Goal: Task Accomplishment & Management: Use online tool/utility

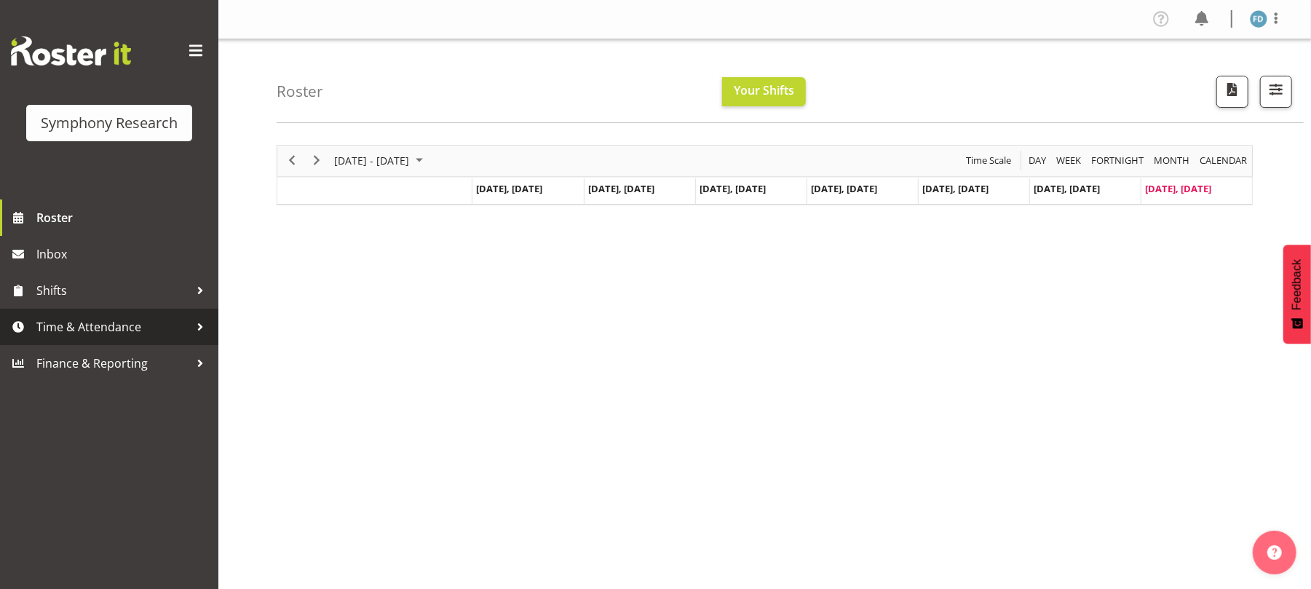
click at [98, 339] on link "Time & Attendance" at bounding box center [109, 327] width 218 height 36
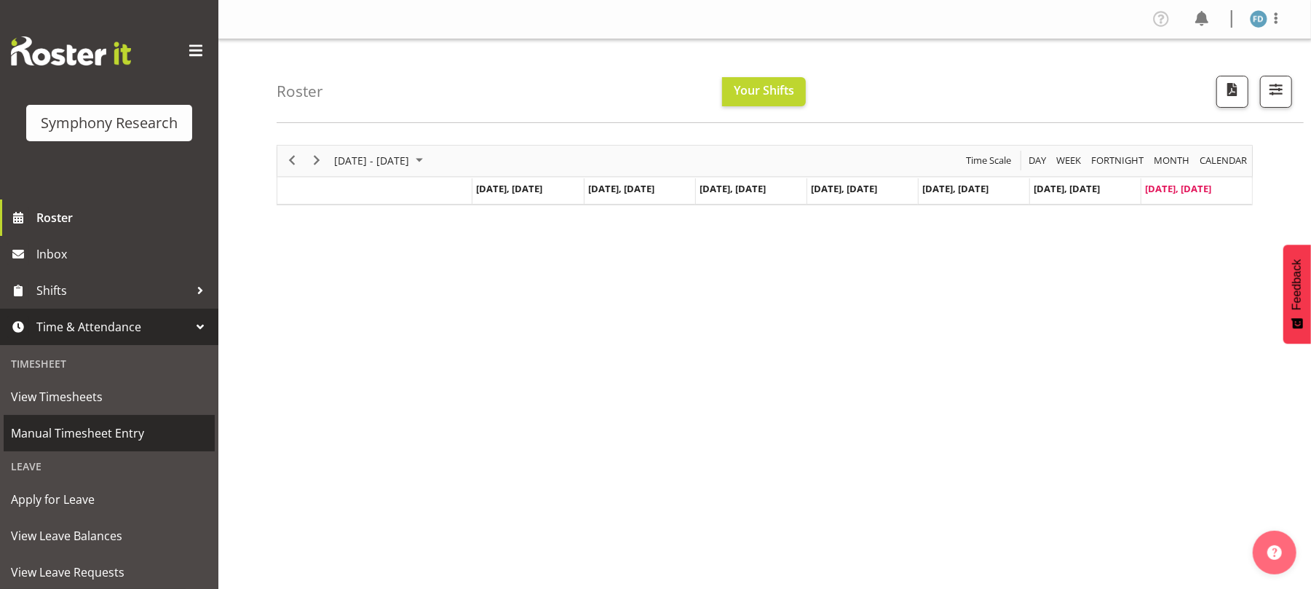
click at [102, 434] on span "Manual Timesheet Entry" at bounding box center [109, 433] width 197 height 22
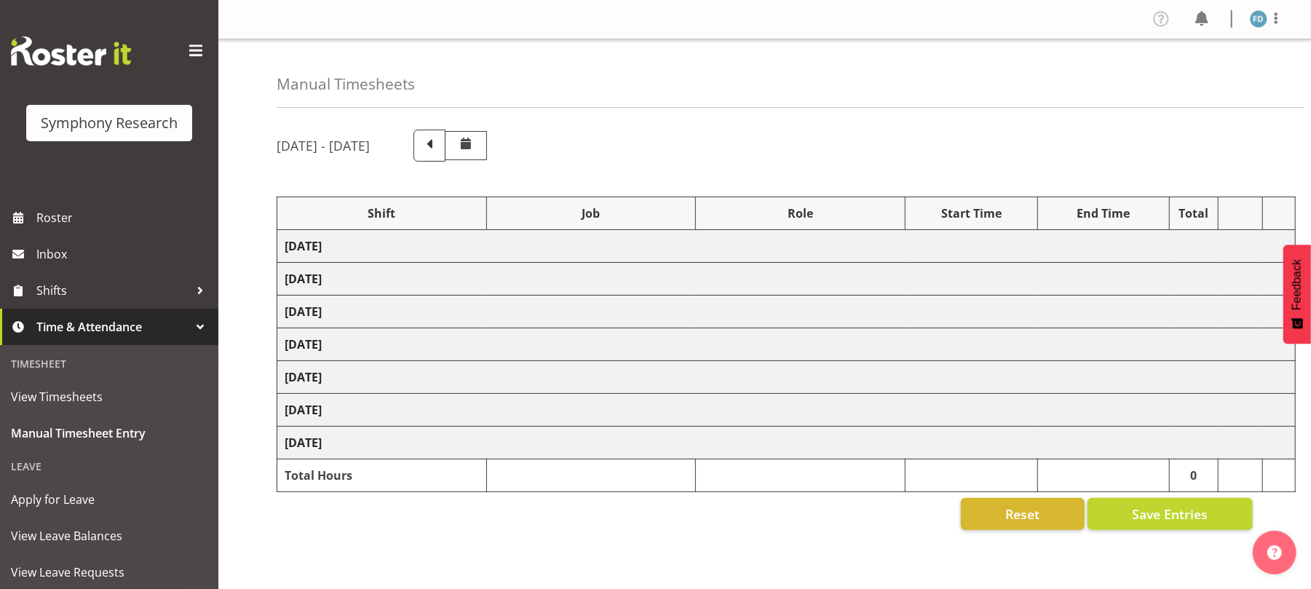
select select "2690"
select select "10461"
select select "47"
select select "2940"
select select "10242"
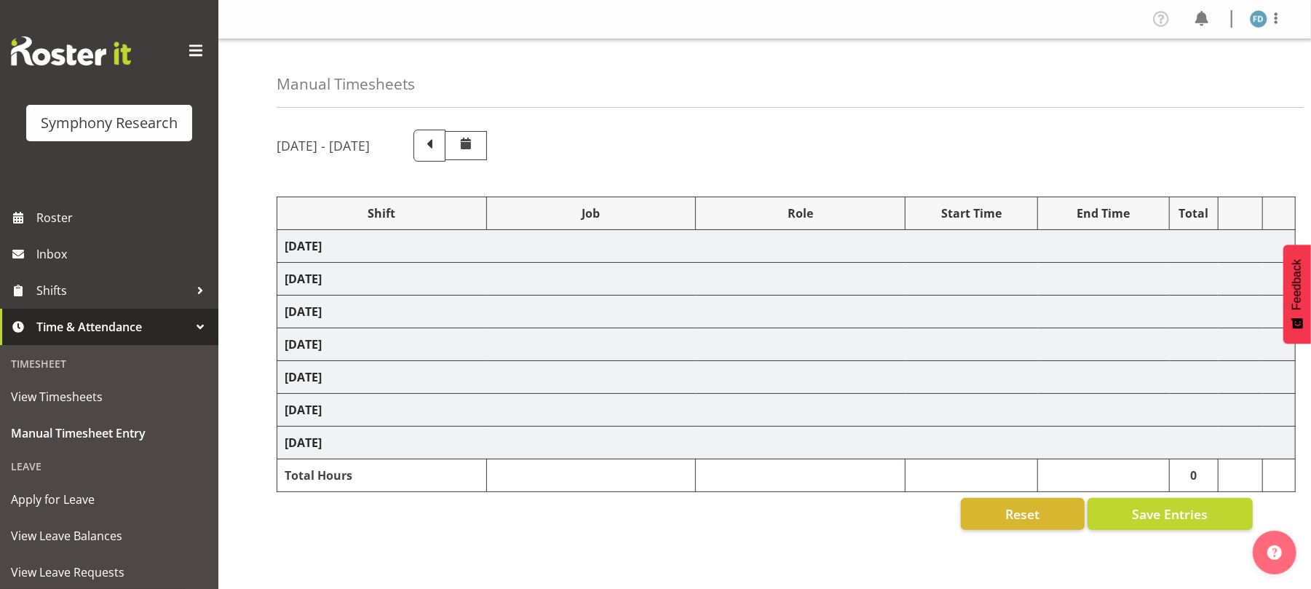
select select "47"
select select "2690"
select select "10461"
select select "47"
select select "2690"
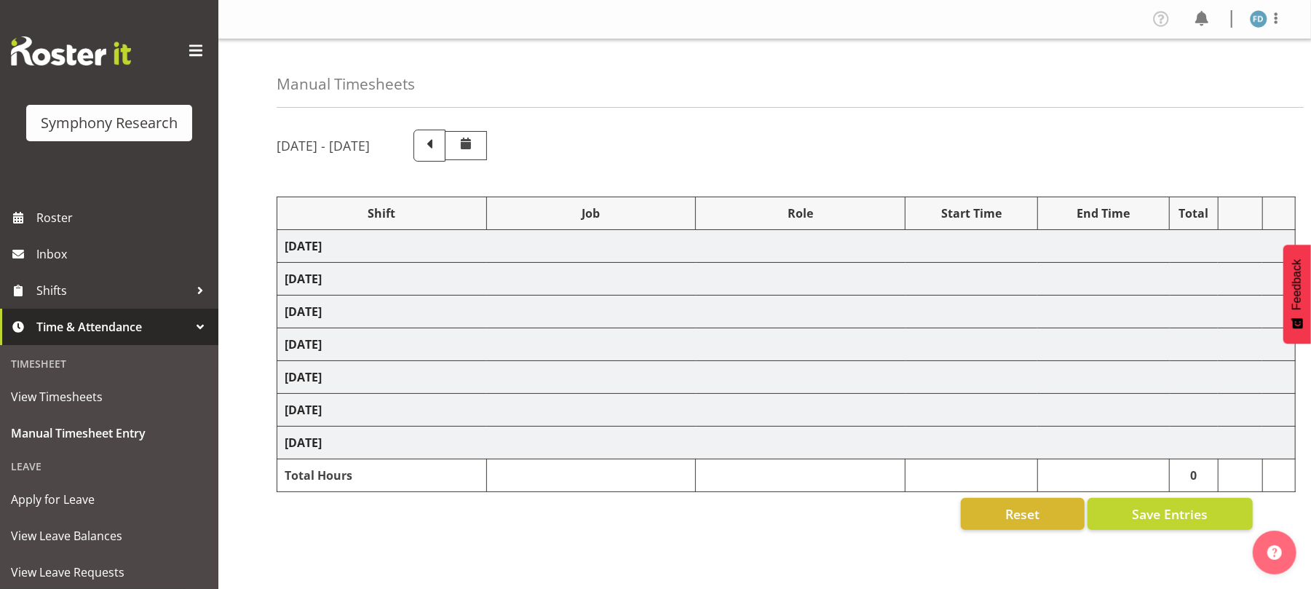
select select "10461"
select select "47"
select select "2940"
select select "10242"
select select "47"
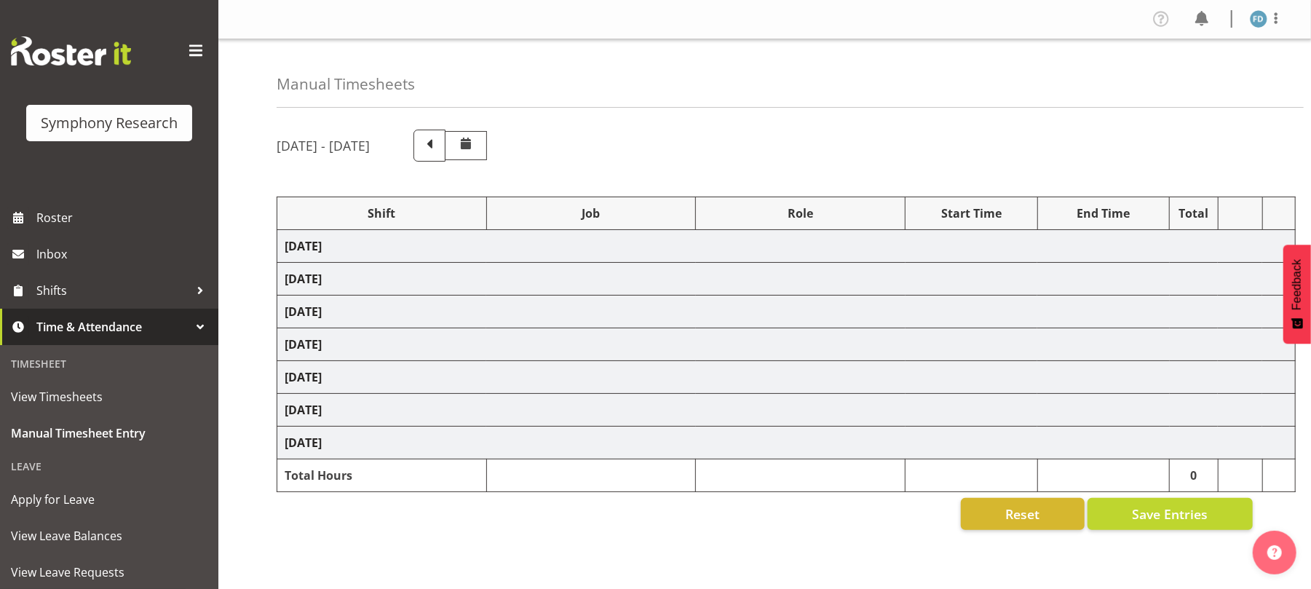
select select "17153"
select select "10239"
select select "47"
select select "2940"
select select "9426"
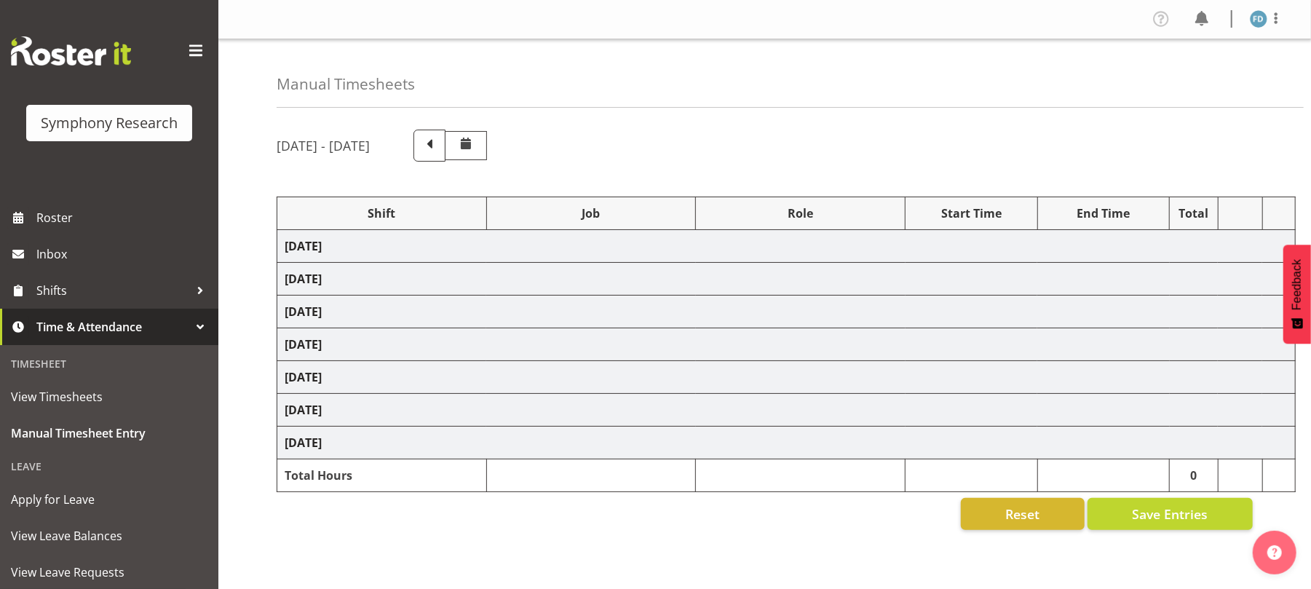
select select "47"
select select "17153"
select select "10239"
select select "47"
select select "2940"
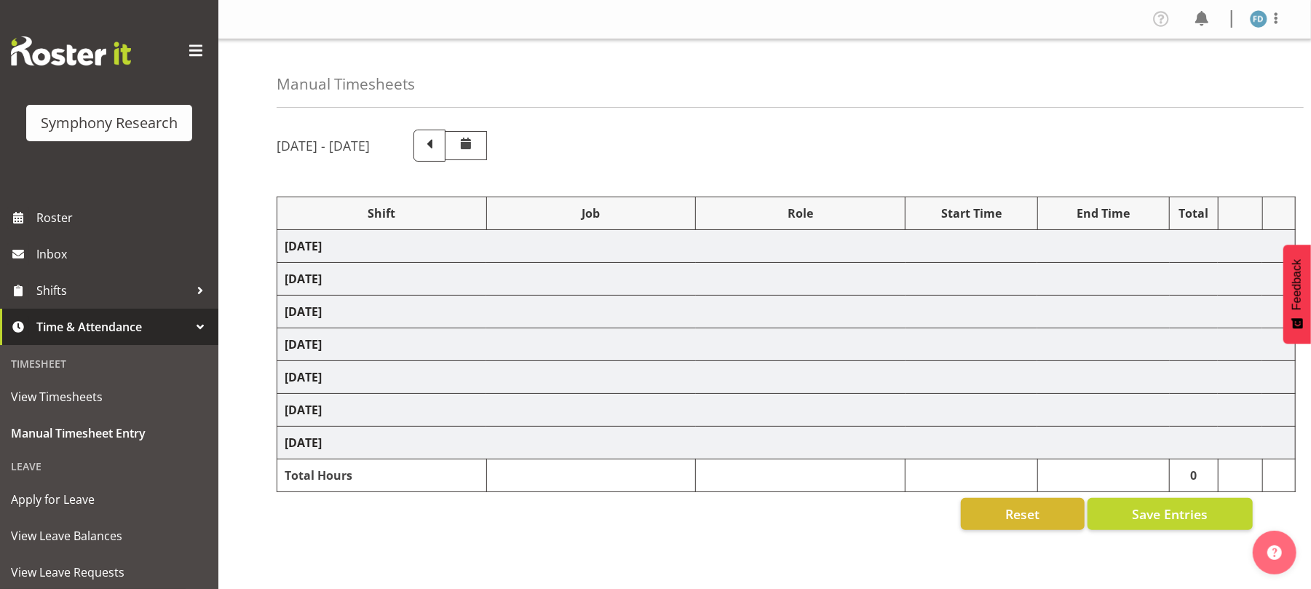
select select "10242"
select select "47"
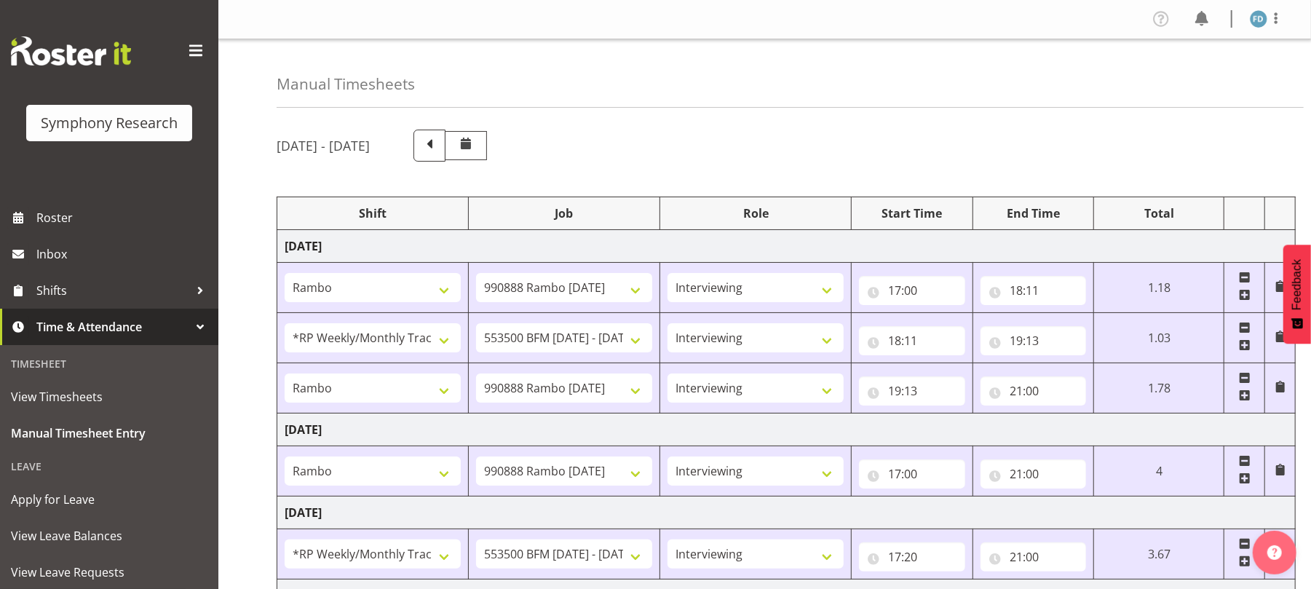
scroll to position [525, 0]
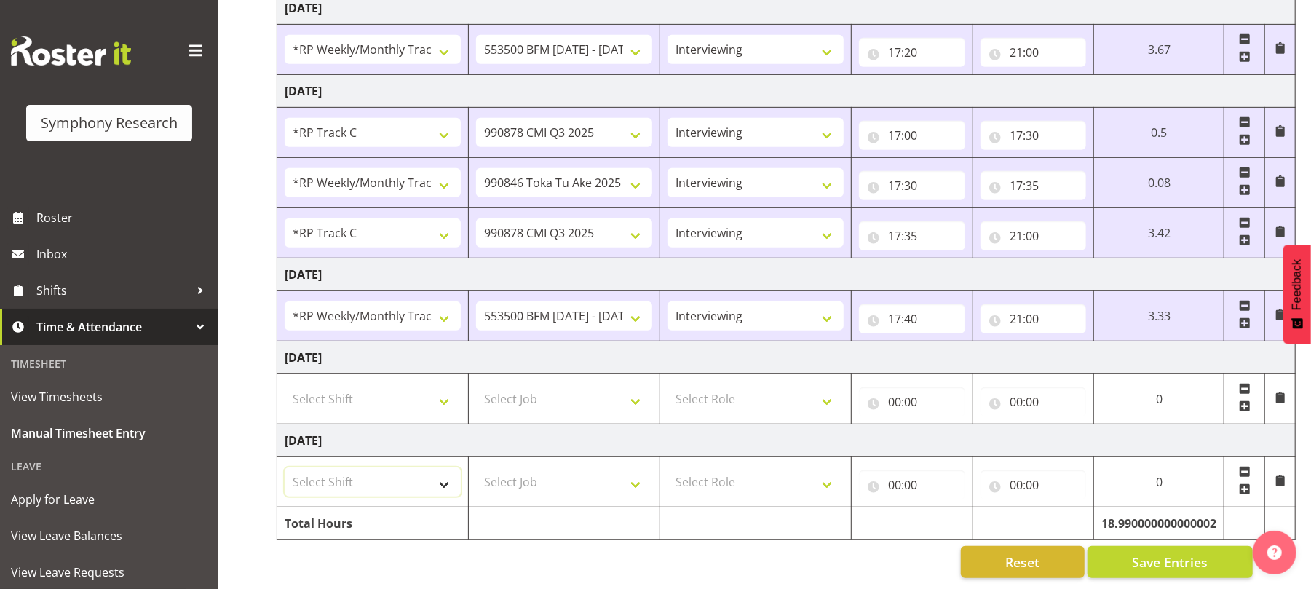
click at [448, 467] on select "Select Shift !!Weekend Residential (Roster IT Shift Label) *Business 9/10am ~ 4…" at bounding box center [373, 481] width 176 height 29
select select "41605"
click at [285, 467] on select "Select Shift !!Weekend Residential (Roster IT Shift Label) *Business 9/10am ~ 4…" at bounding box center [373, 481] width 176 height 29
click at [635, 467] on select "Select Job 550060 IF Admin 553492 World Poll Australia Wave 2 2025 553500 BFM J…" at bounding box center [564, 481] width 176 height 29
select select "10499"
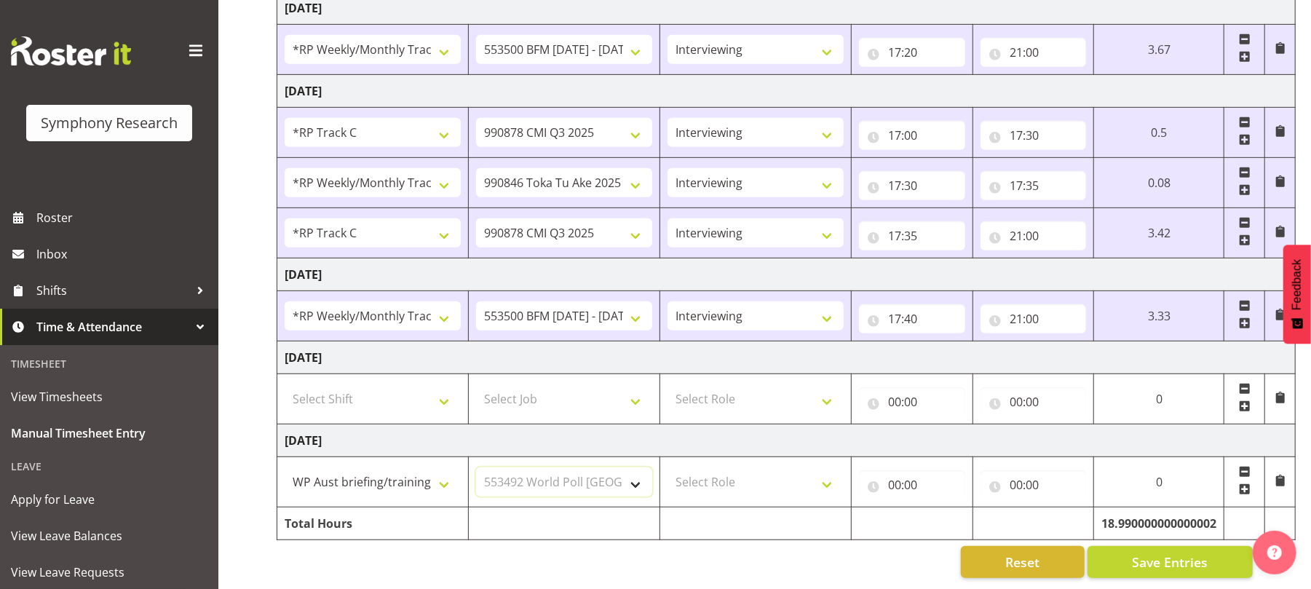
click at [476, 467] on select "Select Job 550060 IF Admin 553492 World Poll Australia Wave 2 2025 553500 BFM J…" at bounding box center [564, 481] width 176 height 29
click at [649, 472] on select "550060 IF Admin 553492 World Poll Australia Wave 2 2025 553500 BFM Jul - Sep 20…" at bounding box center [564, 481] width 176 height 29
click at [476, 467] on select "550060 IF Admin 553492 World Poll Australia Wave 2 2025 553500 BFM Jul - Sep 20…" at bounding box center [564, 481] width 176 height 29
click at [627, 467] on select "550060 IF Admin 553492 World Poll Australia Wave 2 2025 553500 BFM Jul - Sep 20…" at bounding box center [564, 481] width 176 height 29
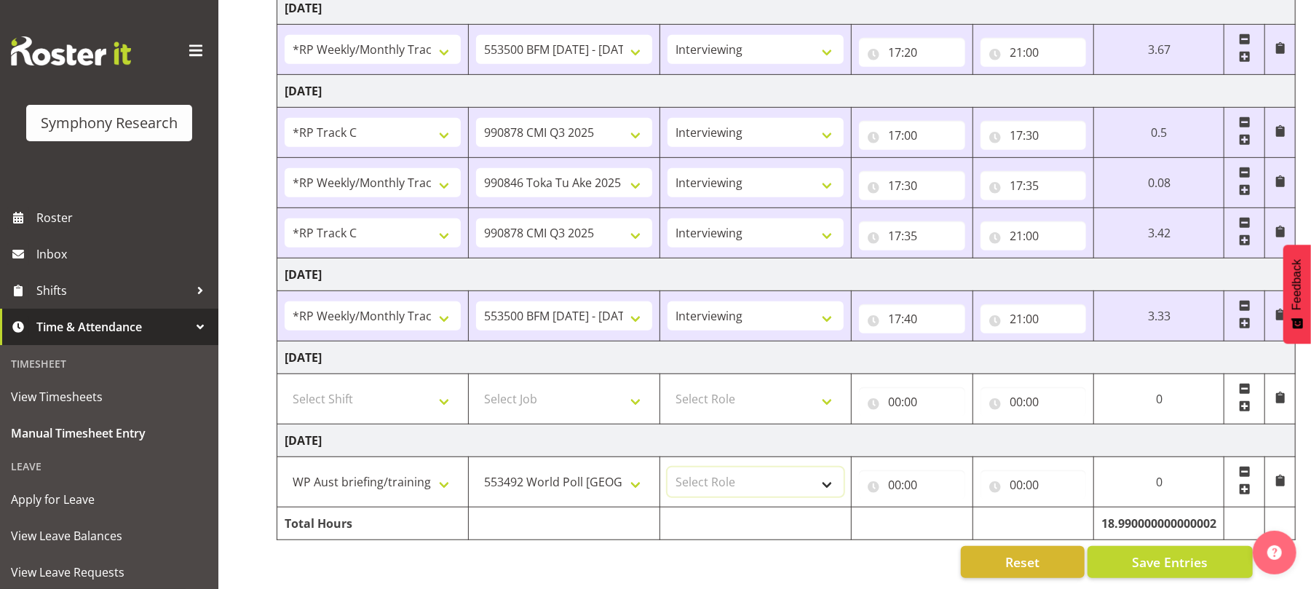
click at [822, 469] on select "Select Role Briefing Interviewing" at bounding box center [755, 481] width 176 height 29
select select "297"
click at [667, 467] on select "Select Role Briefing Interviewing" at bounding box center [755, 481] width 176 height 29
click at [892, 472] on input "00:00" at bounding box center [912, 484] width 106 height 29
click at [956, 512] on select "00 01 02 03 04 05 06 07 08 09 10 11 12 13 14 15 16 17 18 19 20 21 22 23" at bounding box center [958, 522] width 33 height 29
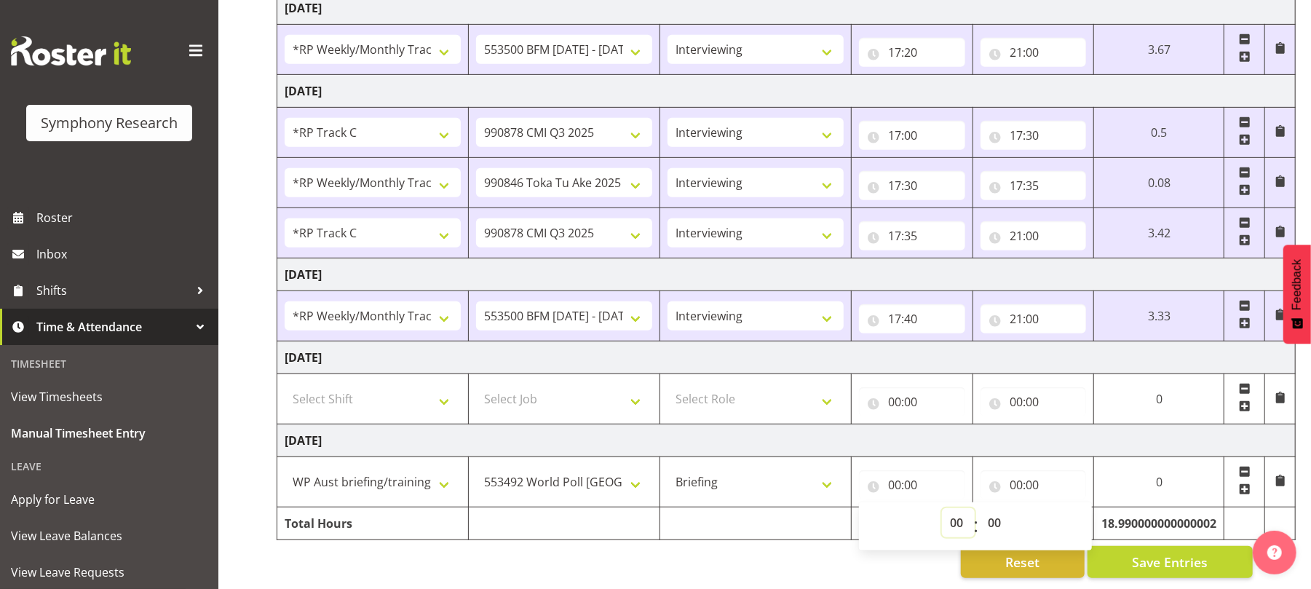
select select "12"
click at [942, 508] on select "00 01 02 03 04 05 06 07 08 09 10 11 12 13 14 15 16 17 18 19 20 21 22 23" at bounding box center [958, 522] width 33 height 29
type input "12:00"
click at [1010, 470] on input "00:00" at bounding box center [1033, 484] width 106 height 29
click at [1082, 508] on select "00 01 02 03 04 05 06 07 08 09 10 11 12 13 14 15 16 17 18 19 20 21 22 23" at bounding box center [1079, 522] width 33 height 29
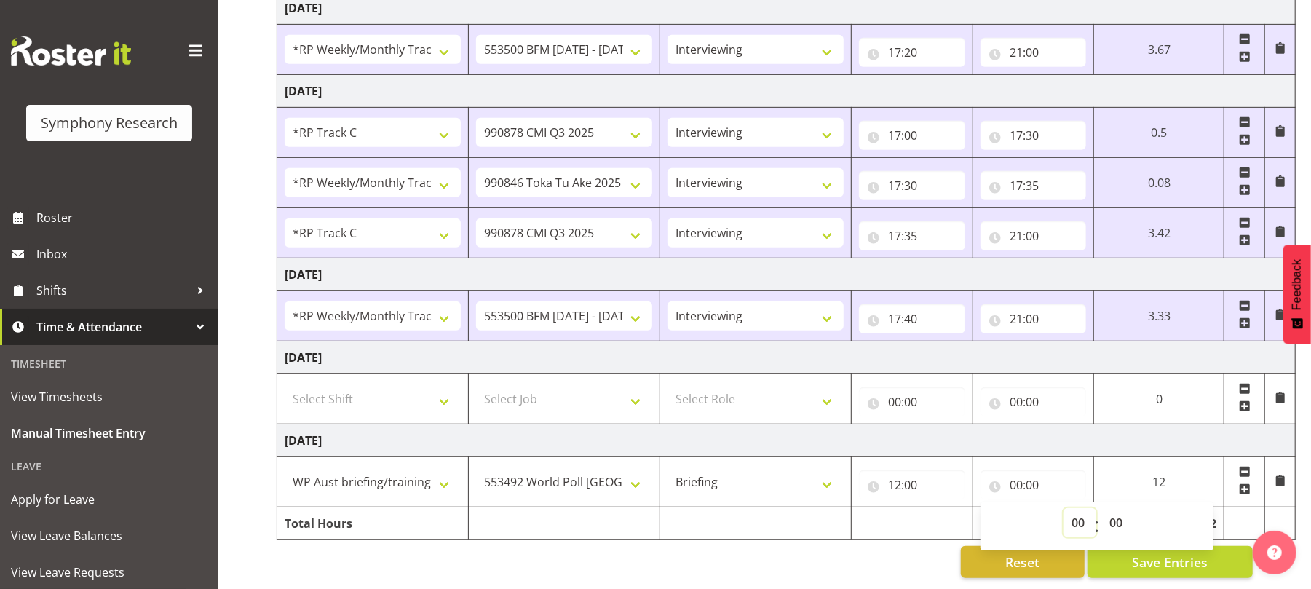
select select "15"
click at [1063, 508] on select "00 01 02 03 04 05 06 07 08 09 10 11 12 13 14 15 16 17 18 19 20 21 22 23" at bounding box center [1079, 522] width 33 height 29
type input "15:00"
click at [1112, 508] on select "00 01 02 03 04 05 06 07 08 09 10 11 12 13 14 15 16 17 18 19 20 21 22 23 24 25 2…" at bounding box center [1117, 522] width 33 height 29
select select "40"
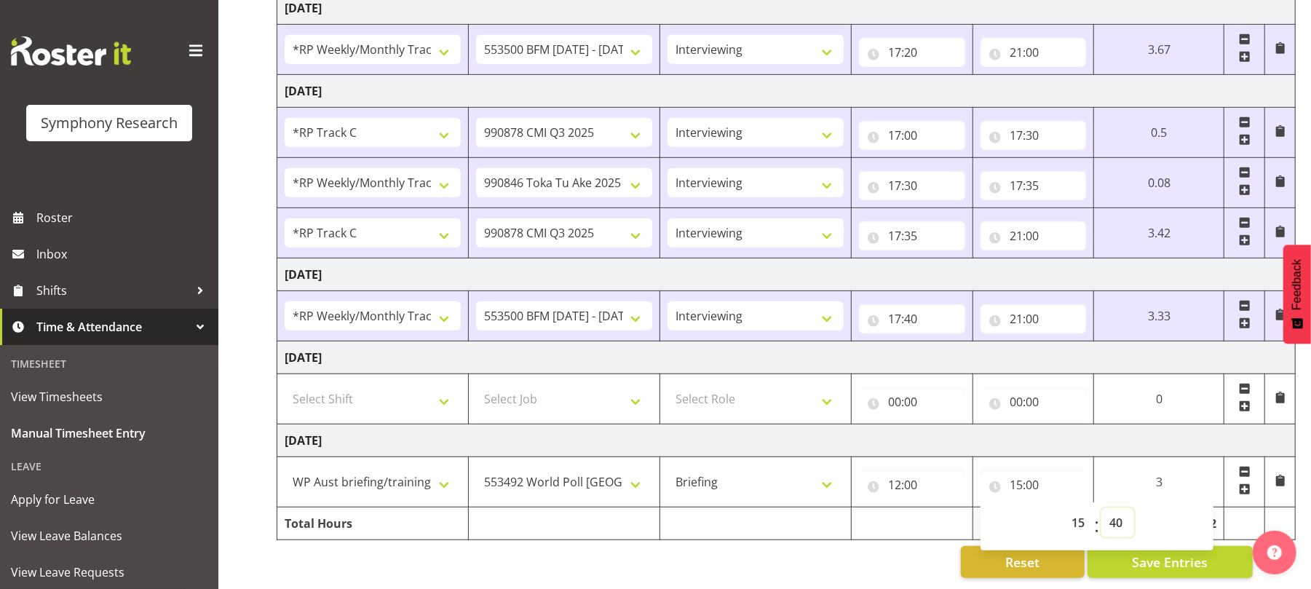
click at [1101, 508] on select "00 01 02 03 04 05 06 07 08 09 10 11 12 13 14 15 16 17 18 19 20 21 22 23 24 25 2…" at bounding box center [1117, 522] width 33 height 29
type input "15:40"
click at [850, 530] on div "August 4th - August 10th 2025 Shift Job Role Start Time End Time Total Monday 4…" at bounding box center [794, 101] width 1034 height 975
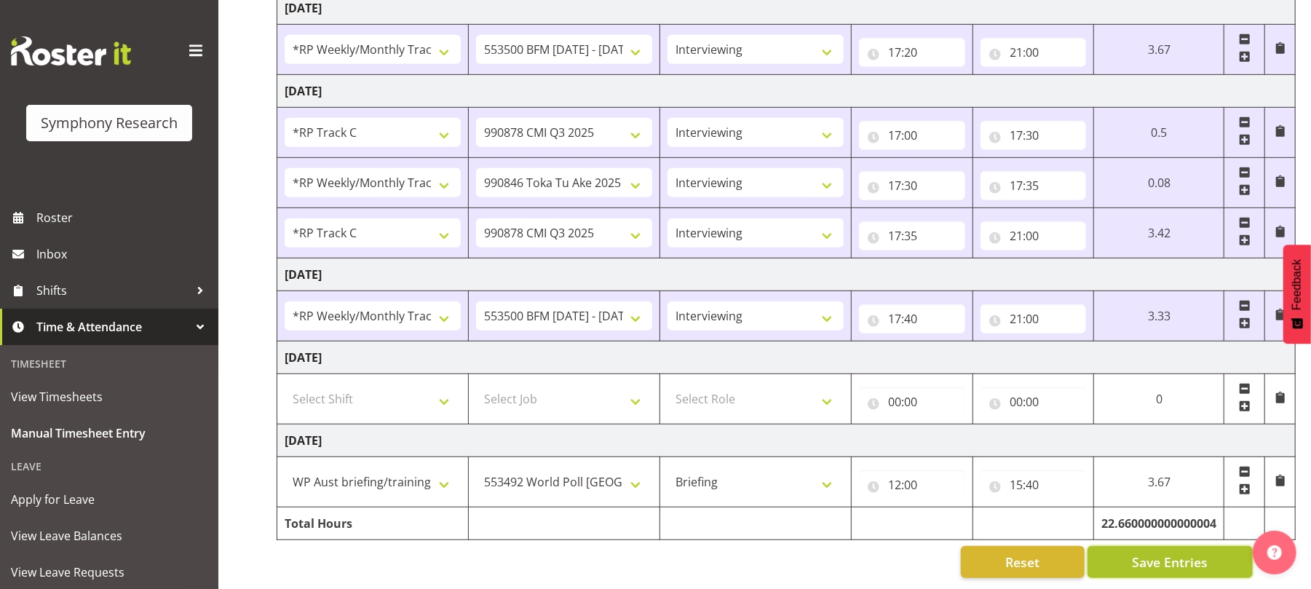
click at [1156, 552] on span "Save Entries" at bounding box center [1170, 561] width 76 height 19
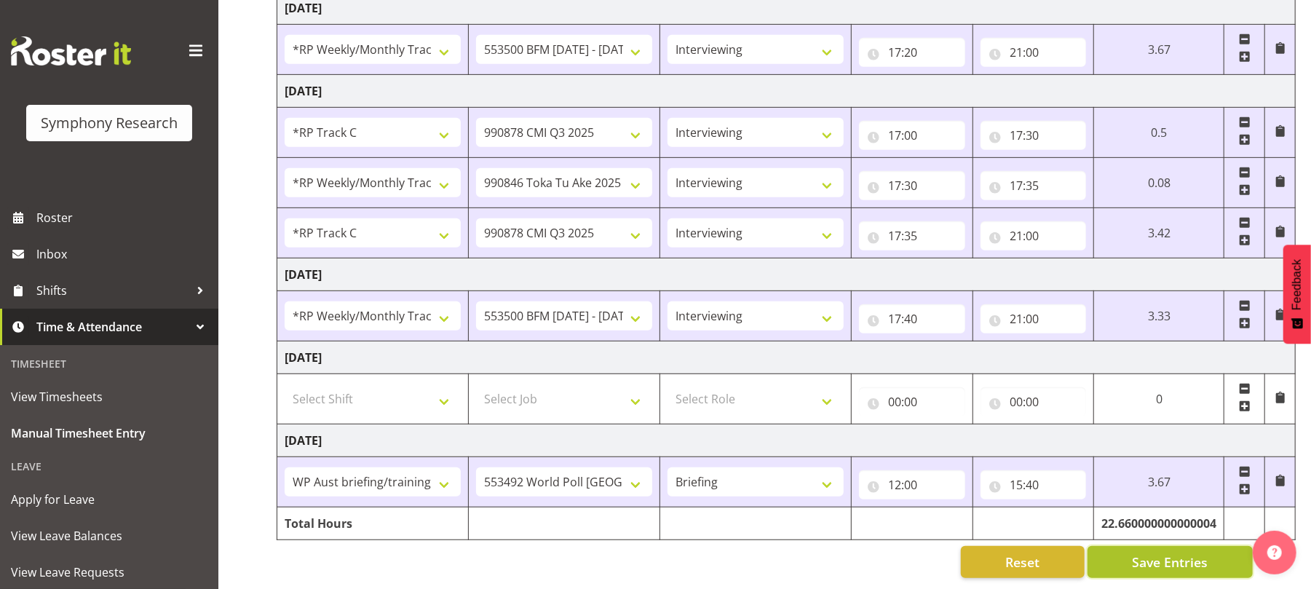
click at [1156, 552] on span "Save Entries" at bounding box center [1170, 561] width 76 height 19
click at [1157, 552] on span "Save Entries" at bounding box center [1170, 561] width 76 height 19
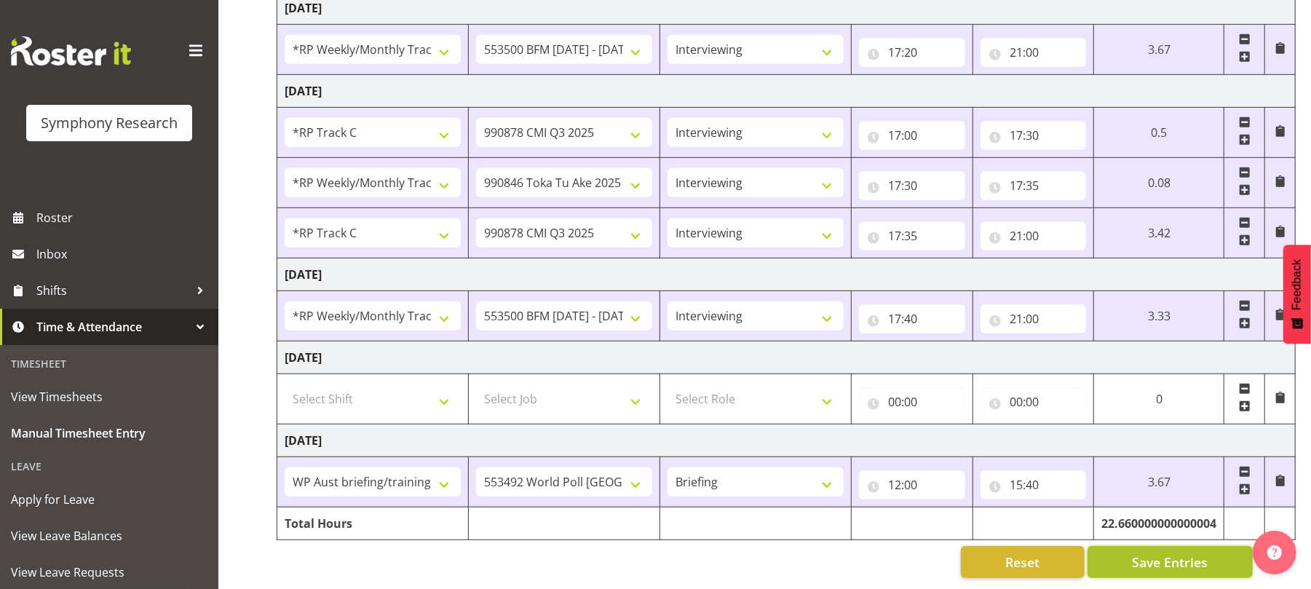
click at [1157, 552] on span "Save Entries" at bounding box center [1170, 561] width 76 height 19
click at [1171, 552] on span "Save Entries" at bounding box center [1170, 561] width 76 height 19
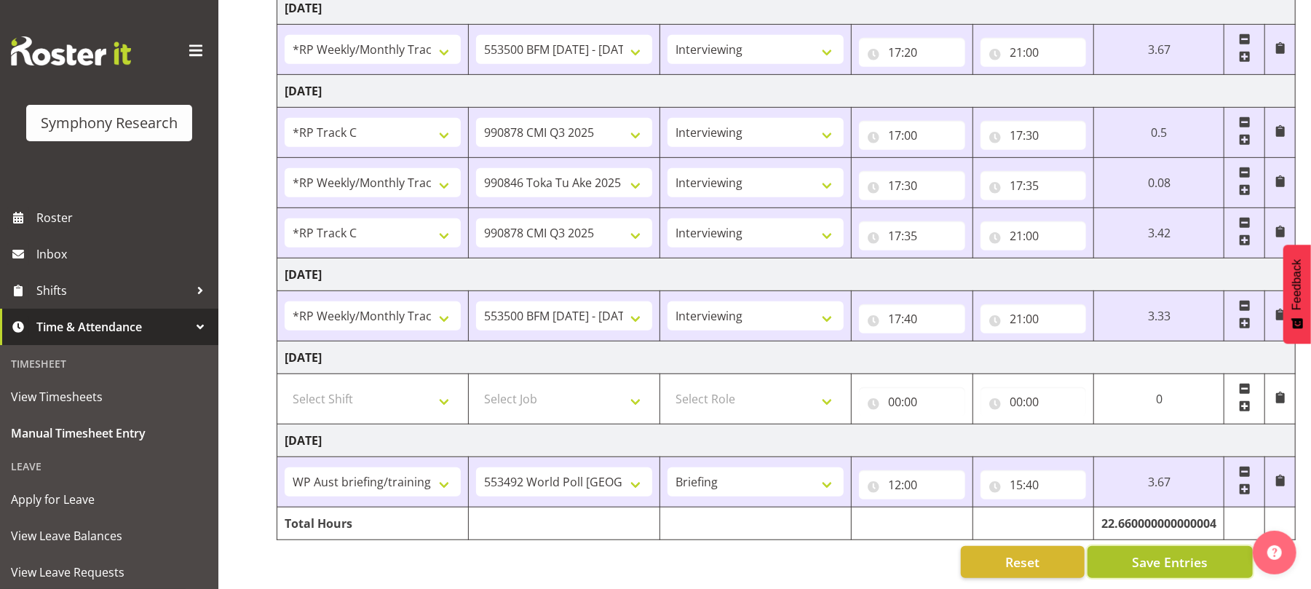
click at [1171, 552] on span "Save Entries" at bounding box center [1170, 561] width 76 height 19
click at [1166, 553] on span "Save Entries" at bounding box center [1170, 561] width 76 height 19
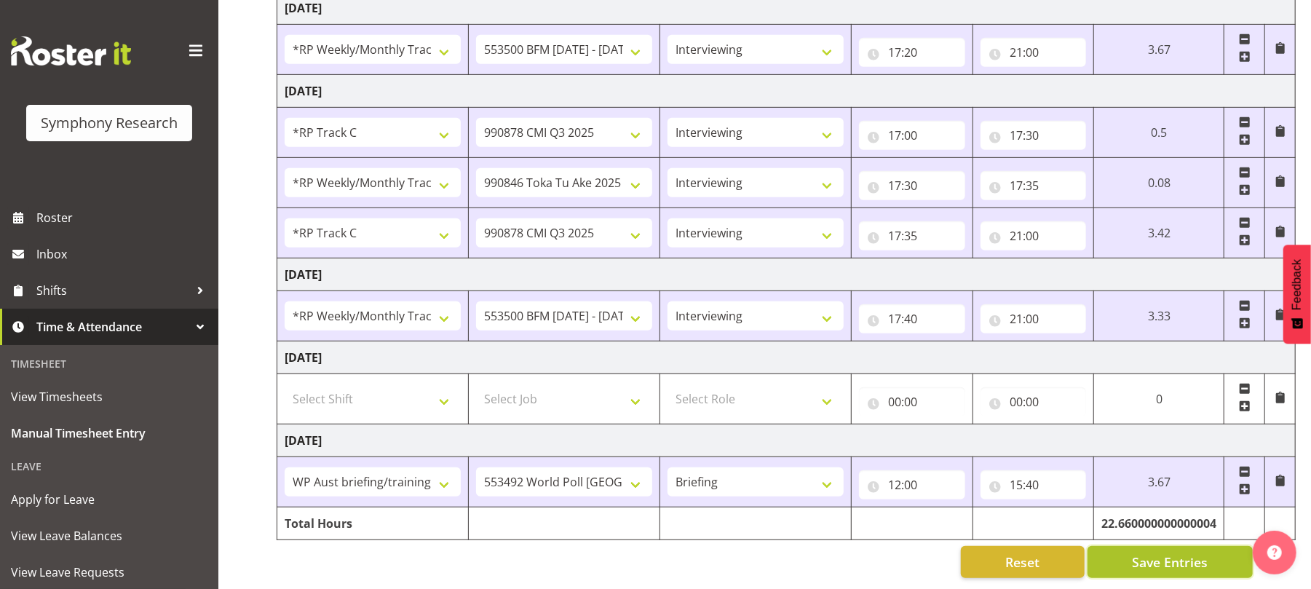
click at [1166, 553] on span "Save Entries" at bounding box center [1170, 561] width 76 height 19
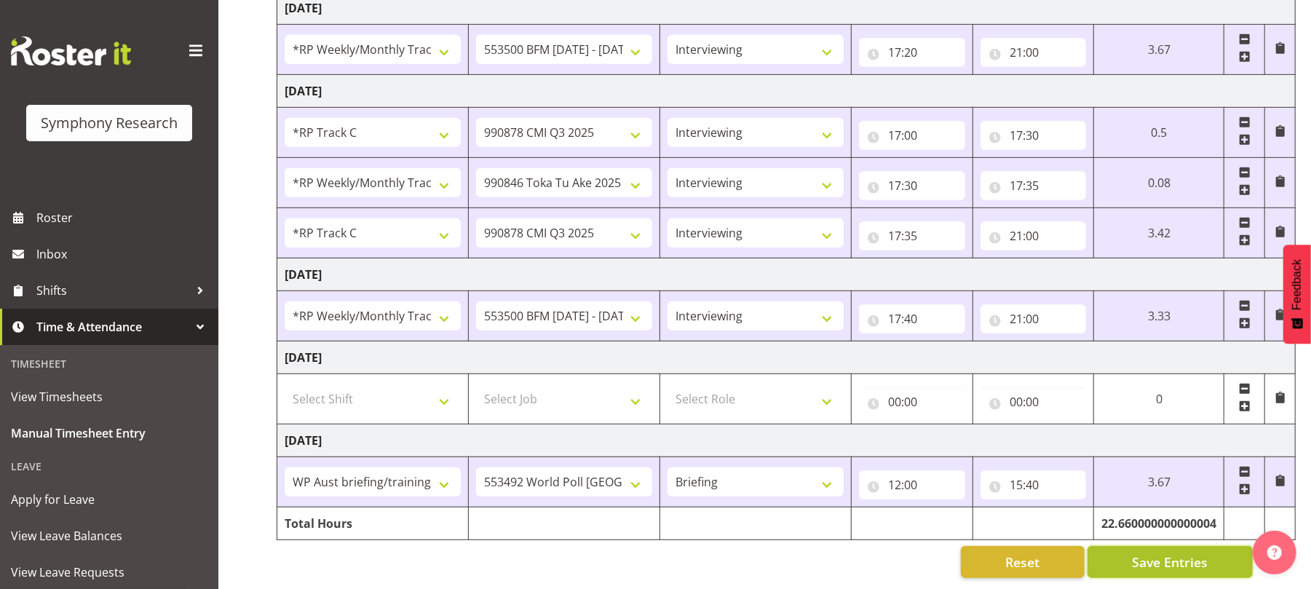
click at [1167, 552] on span "Save Entries" at bounding box center [1170, 561] width 76 height 19
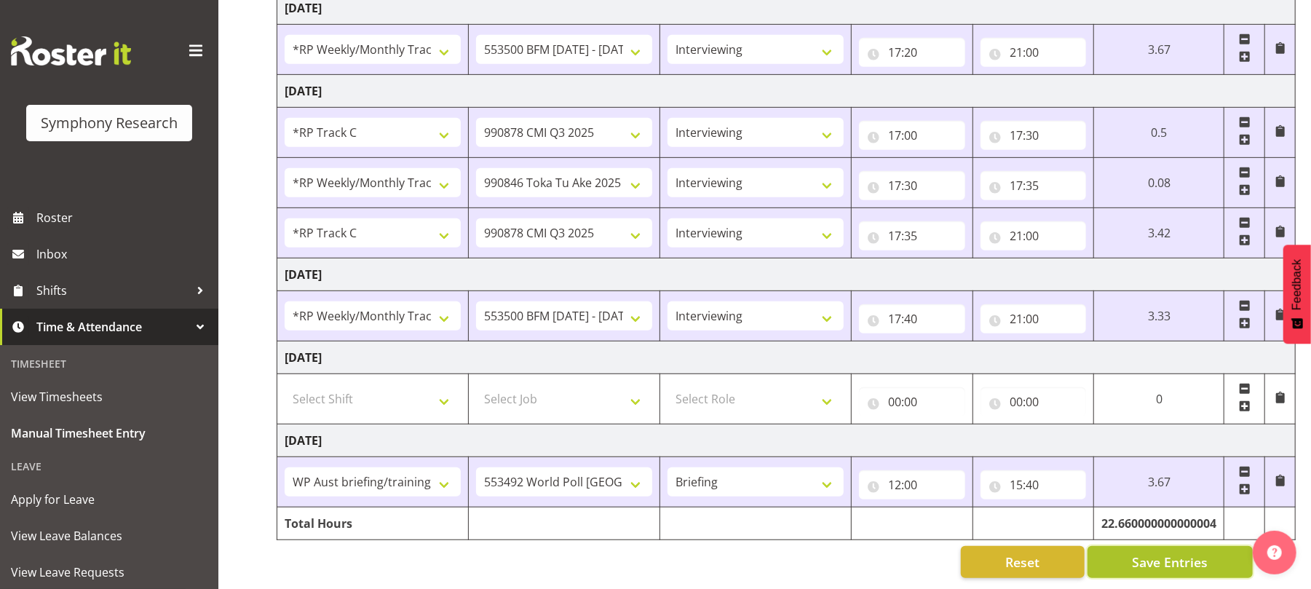
click at [1167, 552] on span "Save Entries" at bounding box center [1170, 561] width 76 height 19
click at [1154, 556] on span "Save Entries" at bounding box center [1170, 561] width 76 height 19
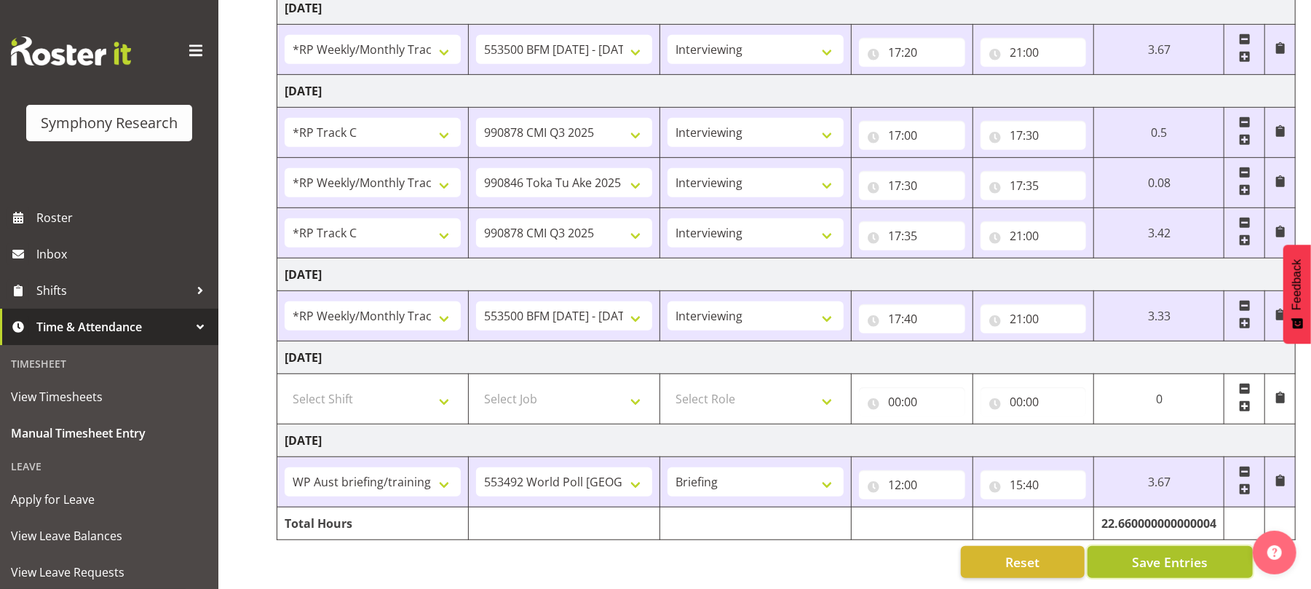
click at [1154, 556] on span "Save Entries" at bounding box center [1170, 561] width 76 height 19
click at [1162, 552] on span "Save Entries" at bounding box center [1170, 561] width 76 height 19
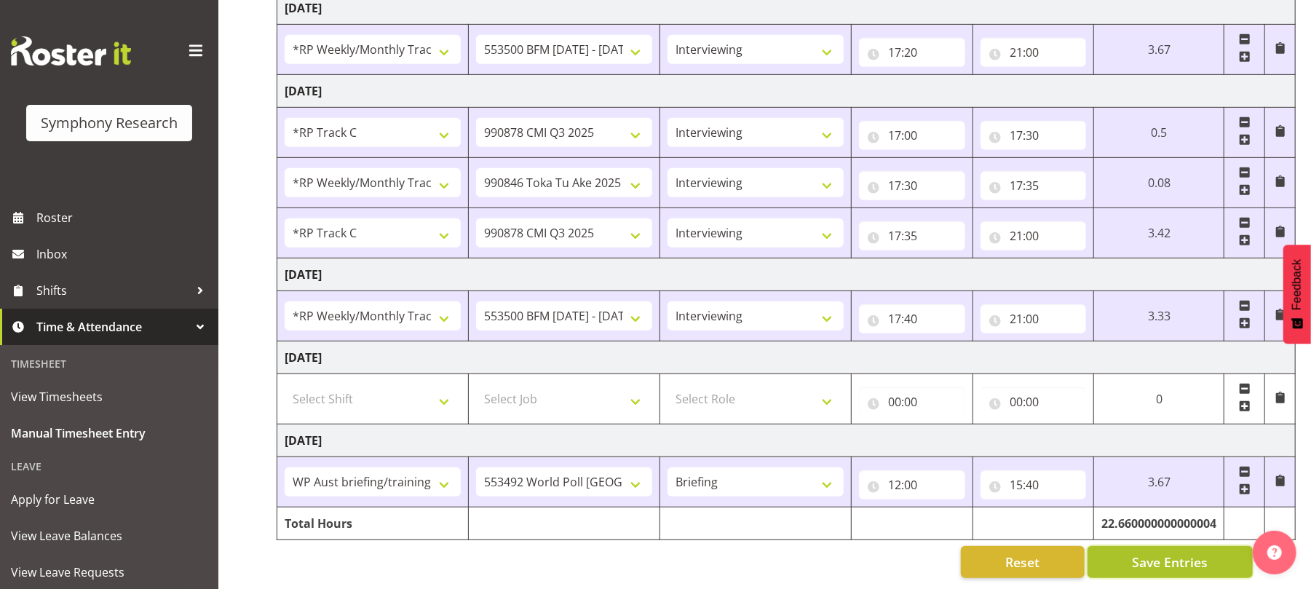
click at [1162, 552] on span "Save Entries" at bounding box center [1170, 561] width 76 height 19
click at [1157, 552] on span "Save Entries" at bounding box center [1170, 561] width 76 height 19
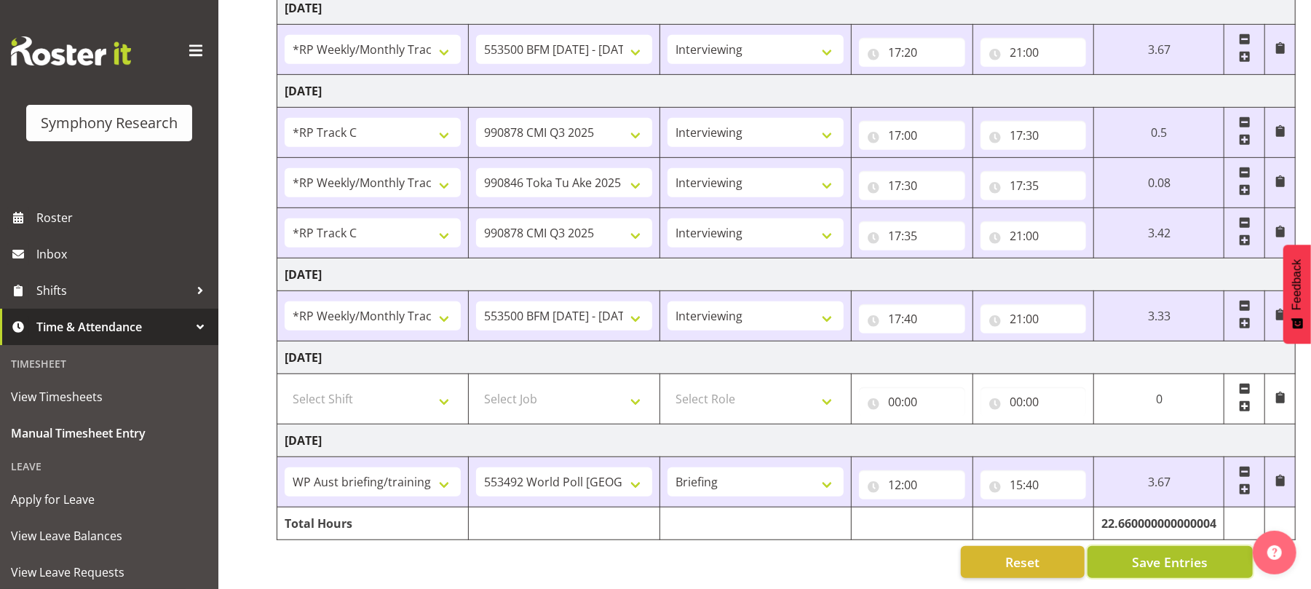
click at [1157, 552] on span "Save Entries" at bounding box center [1170, 561] width 76 height 19
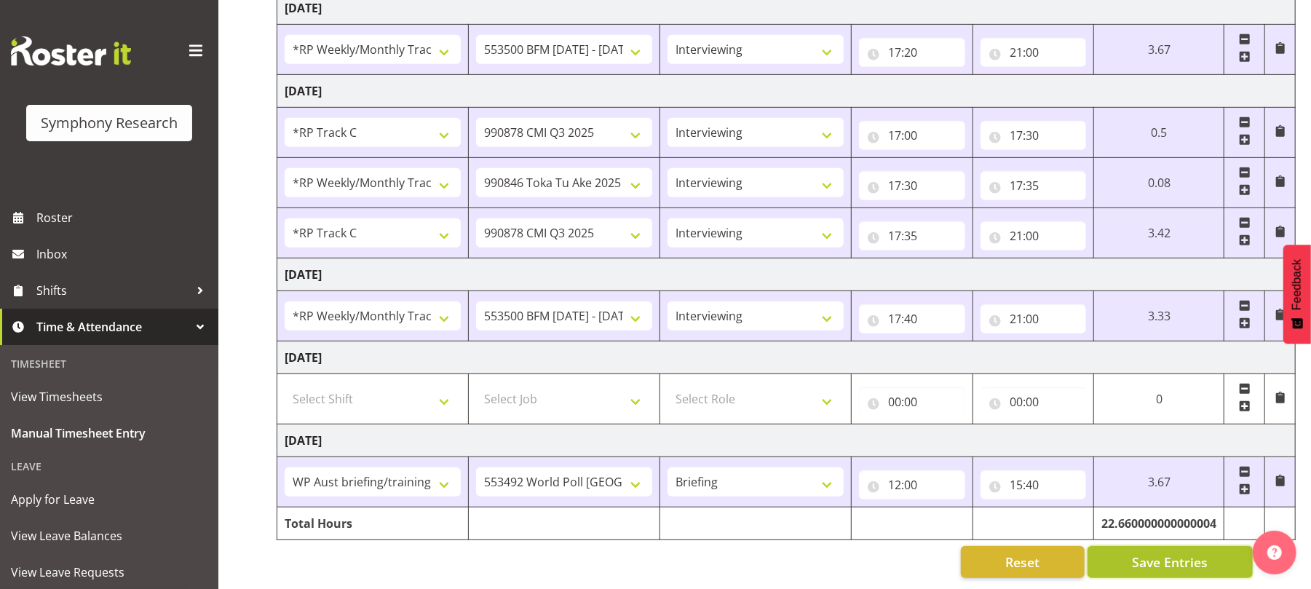
click at [1156, 552] on span "Save Entries" at bounding box center [1170, 561] width 76 height 19
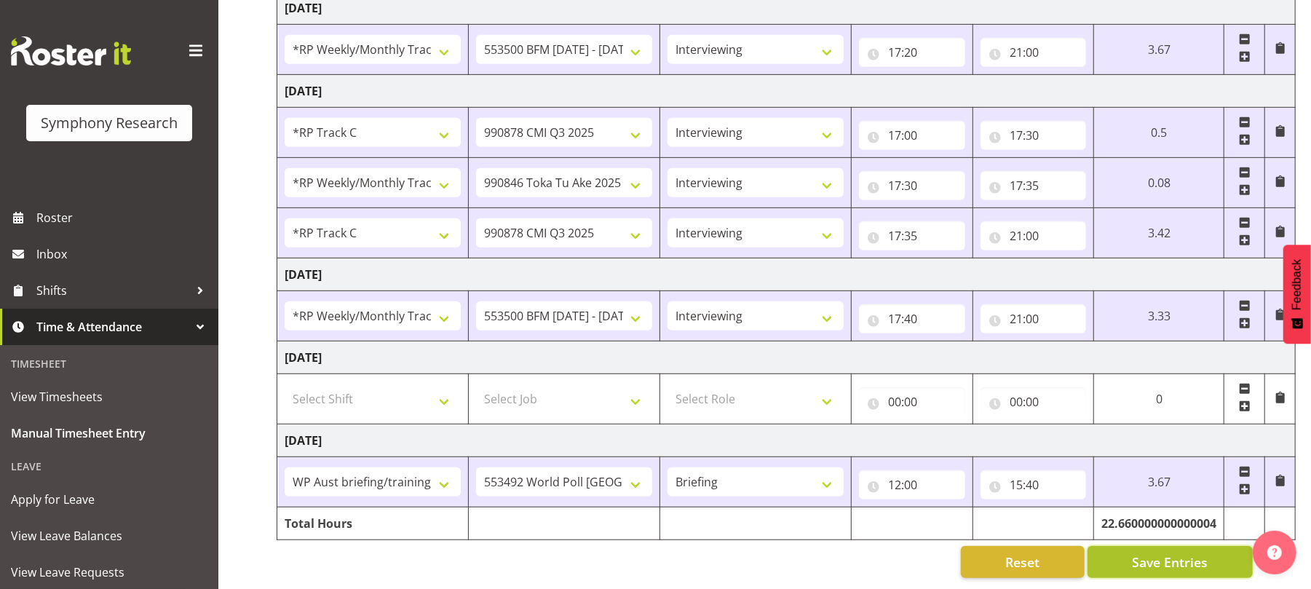
click at [1156, 552] on span "Save Entries" at bounding box center [1170, 561] width 76 height 19
click at [1153, 552] on span "Save Entries" at bounding box center [1170, 561] width 76 height 19
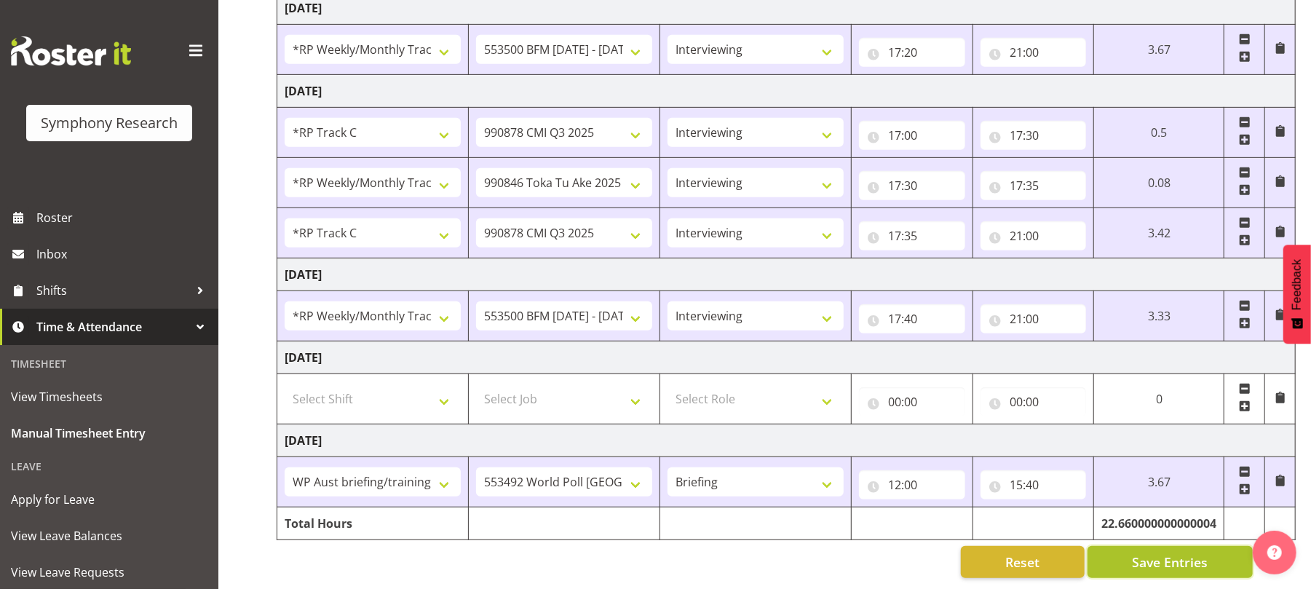
click at [1153, 552] on span "Save Entries" at bounding box center [1170, 561] width 76 height 19
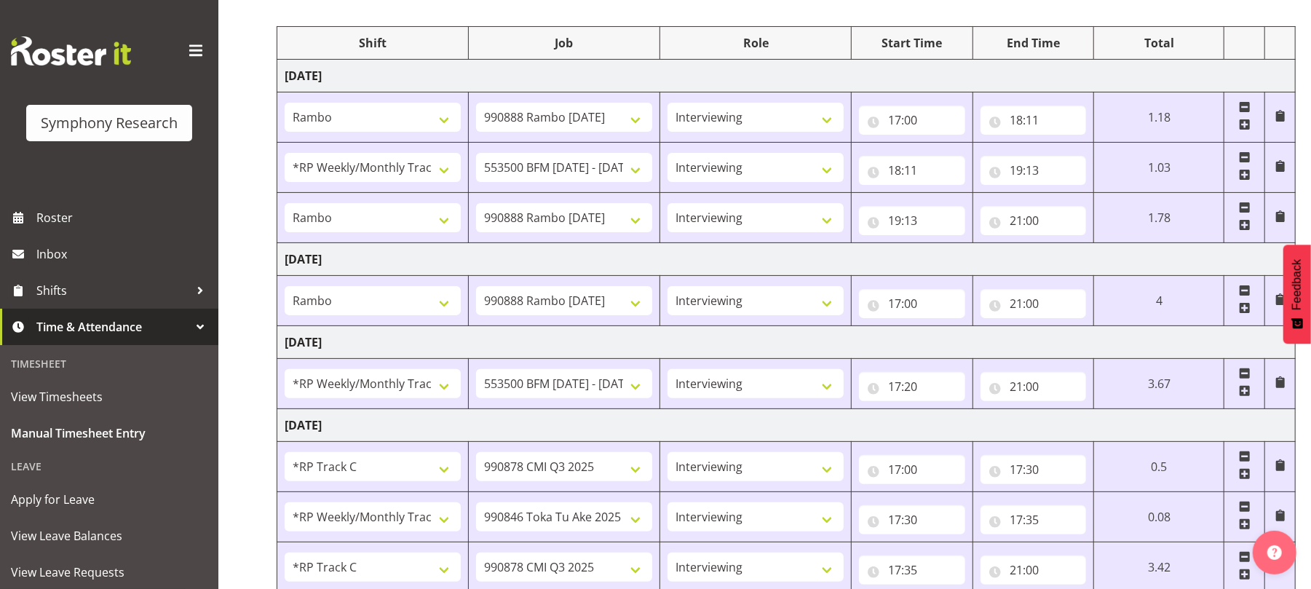
scroll to position [0, 0]
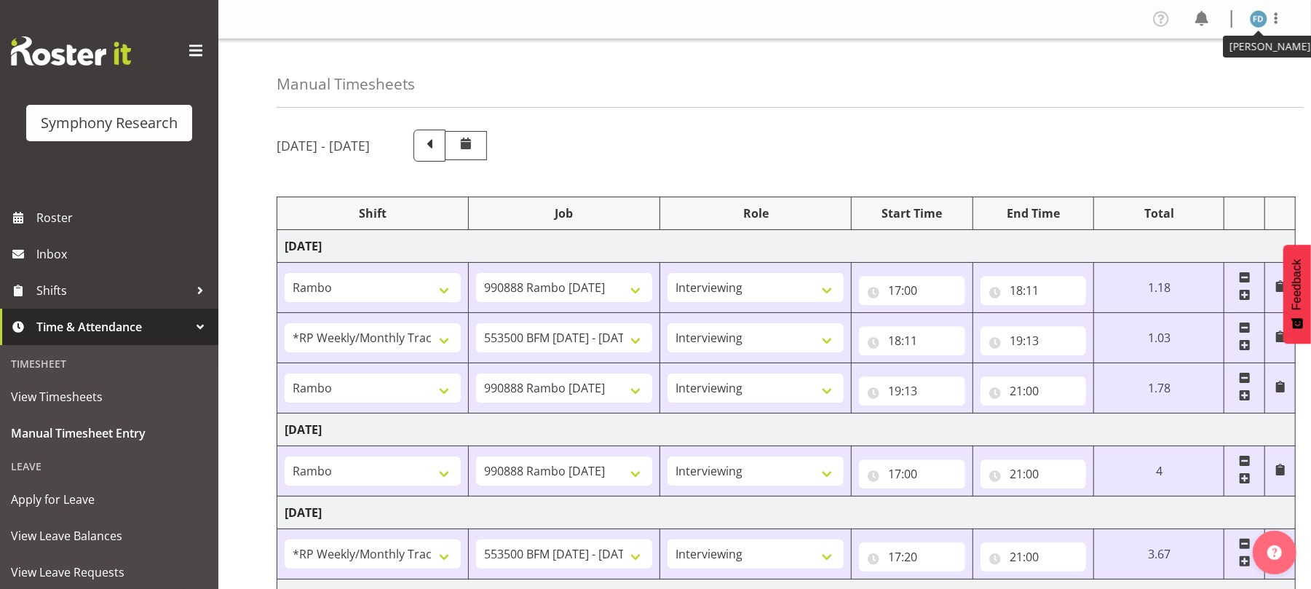
click at [1262, 22] on img at bounding box center [1258, 18] width 17 height 17
click at [1205, 73] on link "Log Out" at bounding box center [1215, 76] width 140 height 26
